Goal: Complete application form

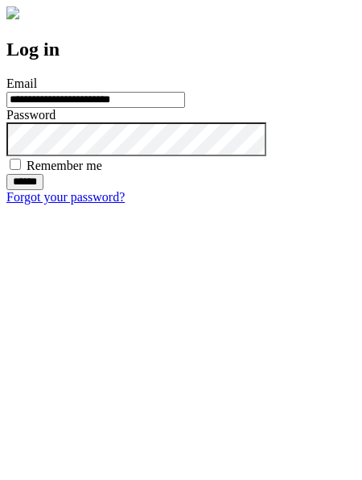
type input "**********"
click at [43, 190] on input "******" at bounding box center [24, 182] width 37 height 16
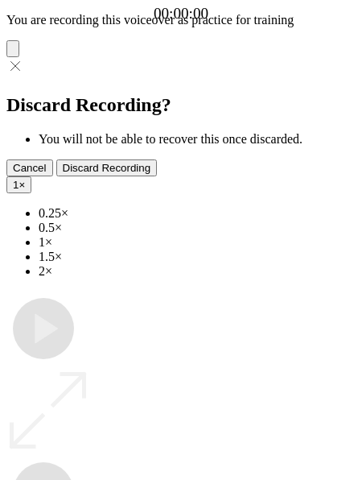
type input "**********"
